Goal: Task Accomplishment & Management: Complete application form

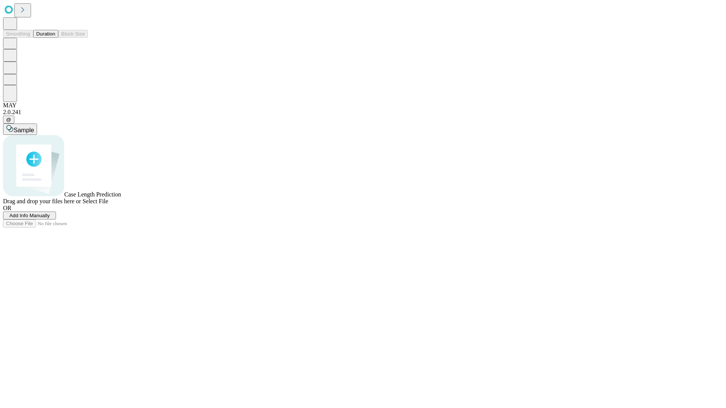
click at [50, 219] on span "Add Info Manually" at bounding box center [29, 216] width 40 height 6
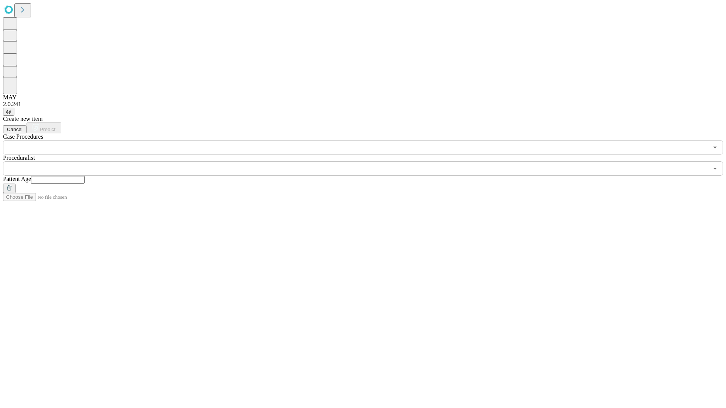
click at [85, 176] on input "text" at bounding box center [58, 180] width 54 height 8
type input "**"
click at [368, 161] on input "text" at bounding box center [355, 168] width 705 height 14
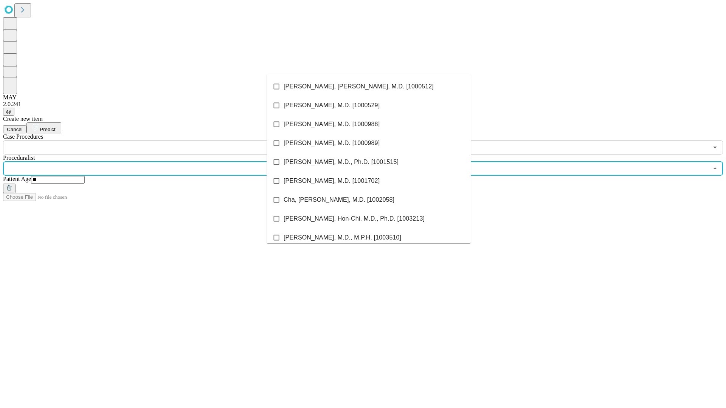
click at [369, 87] on li "[PERSON_NAME], [PERSON_NAME], M.D. [1000512]" at bounding box center [369, 86] width 204 height 19
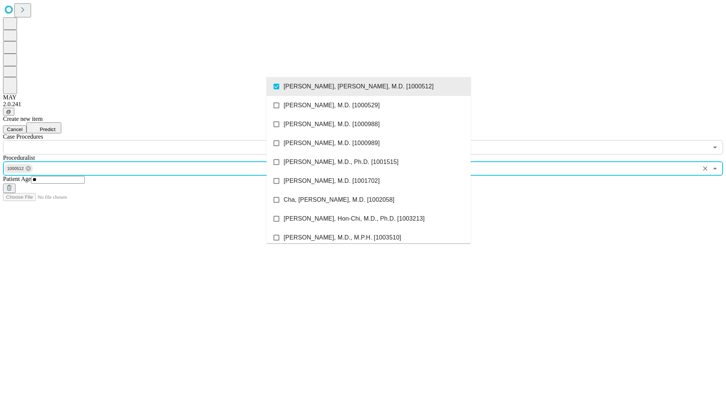
click at [159, 140] on input "text" at bounding box center [355, 147] width 705 height 14
